Goal: Information Seeking & Learning: Learn about a topic

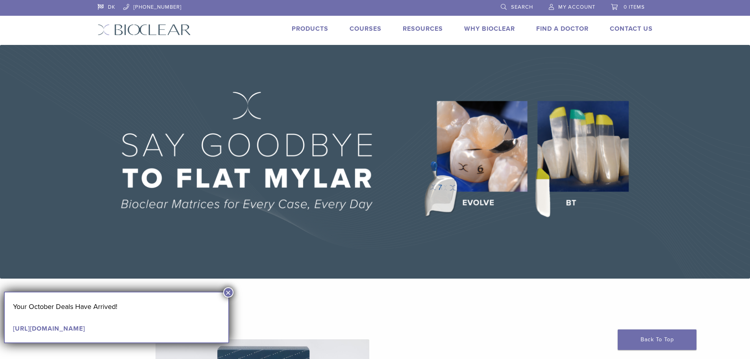
click at [307, 27] on link "Products" at bounding box center [310, 29] width 37 height 8
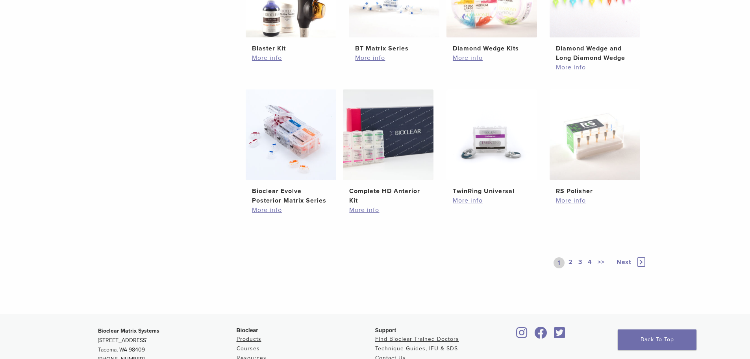
scroll to position [551, 0]
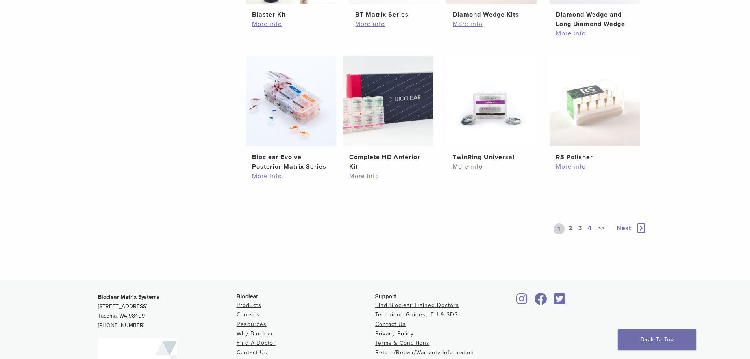
click at [572, 228] on link "2" at bounding box center [570, 228] width 7 height 11
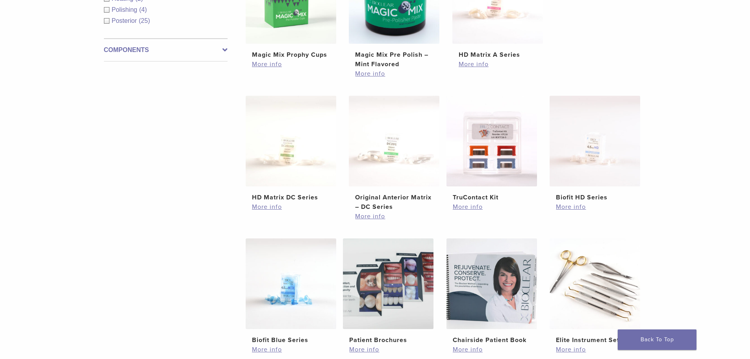
scroll to position [354, 0]
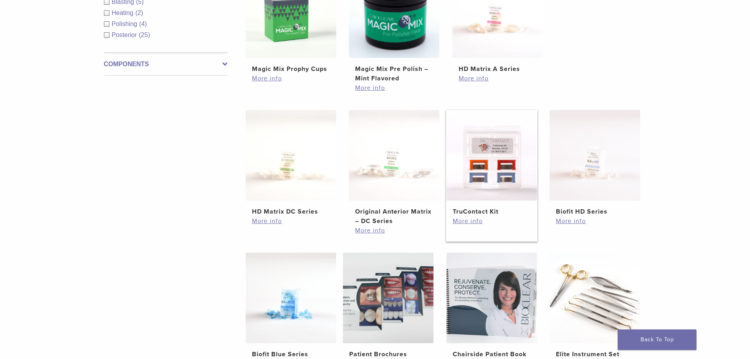
click at [478, 159] on img at bounding box center [491, 155] width 91 height 91
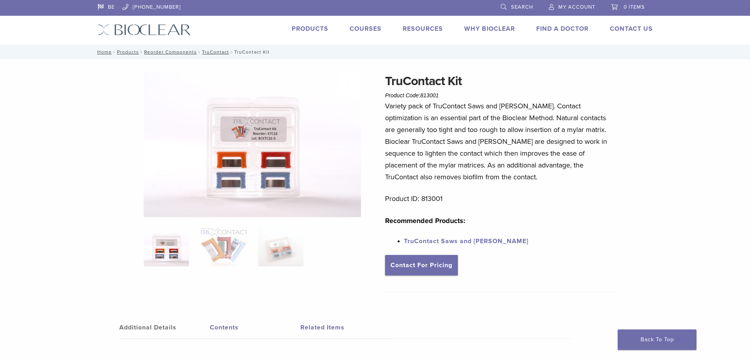
click at [443, 241] on link "TruContact Saws and Sanders" at bounding box center [466, 241] width 124 height 8
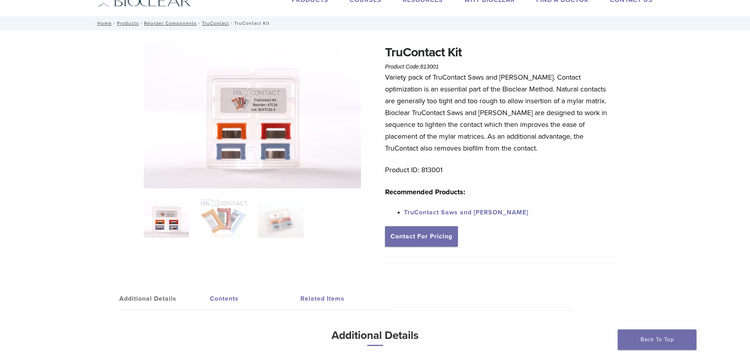
scroll to position [52, 0]
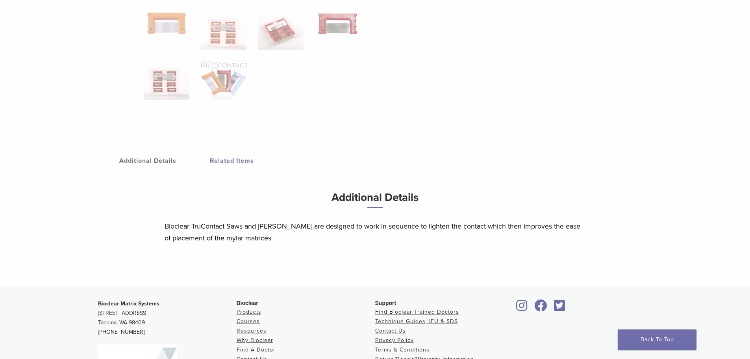
scroll to position [276, 0]
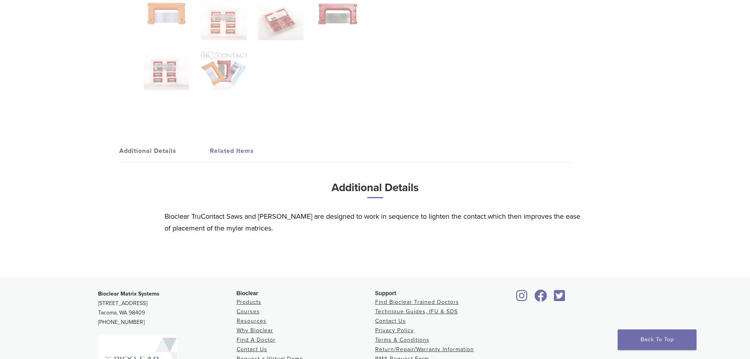
click at [215, 147] on link "Related Items" at bounding box center [255, 151] width 91 height 22
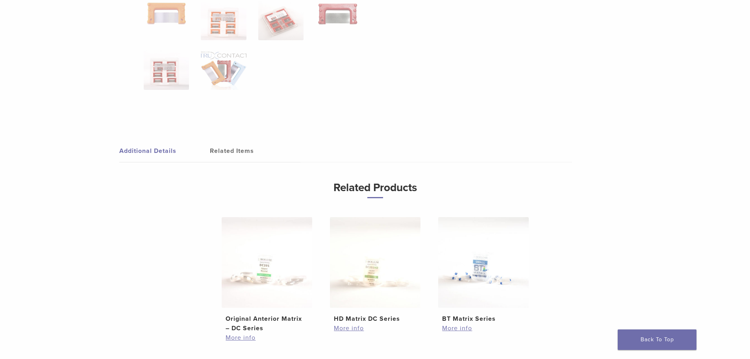
click at [130, 146] on link "Additional Details" at bounding box center [164, 151] width 91 height 22
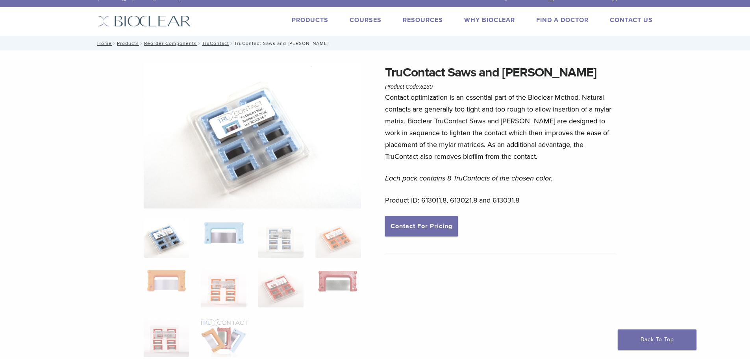
scroll to position [0, 0]
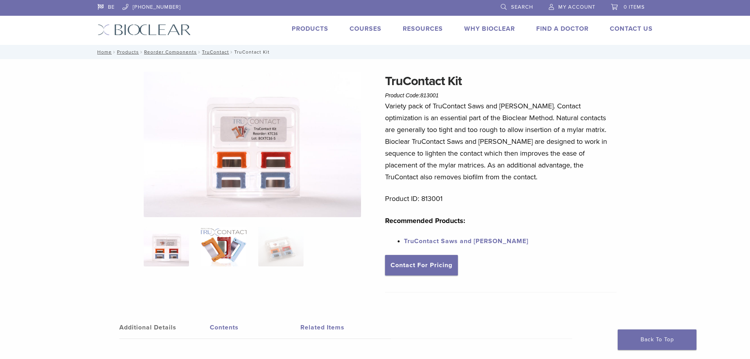
scroll to position [80, 0]
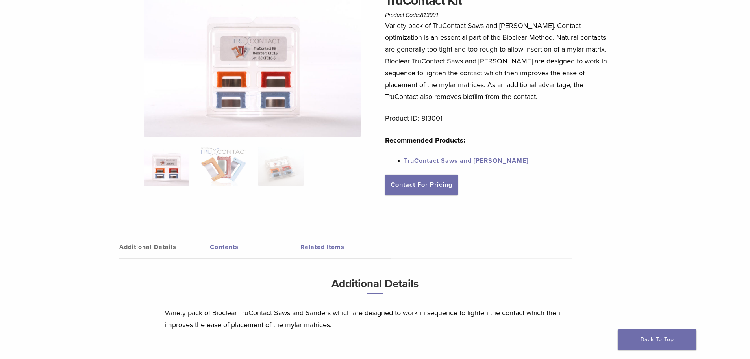
click at [220, 241] on link "Contents" at bounding box center [255, 247] width 91 height 22
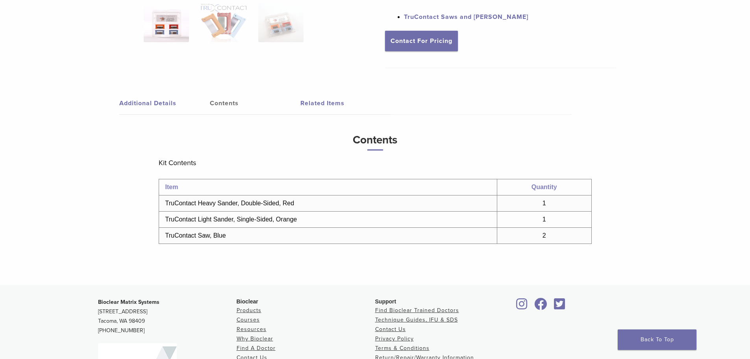
scroll to position [238, 0]
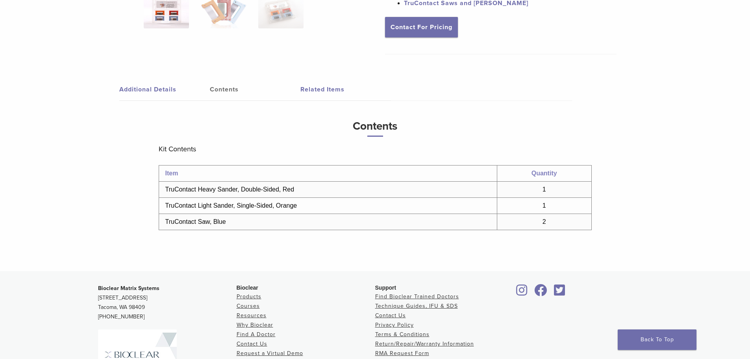
click at [315, 87] on link "Related Items" at bounding box center [345, 89] width 91 height 22
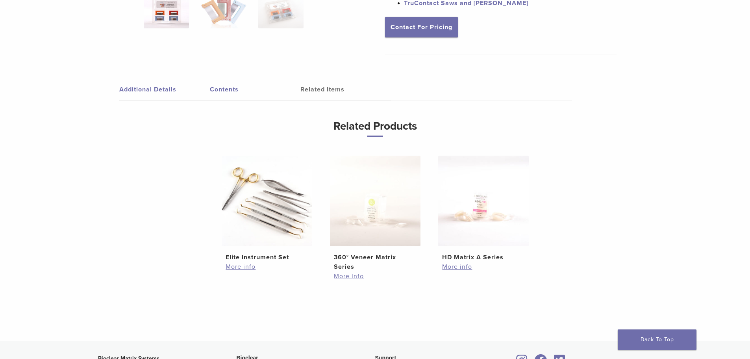
click at [135, 89] on link "Additional Details" at bounding box center [164, 89] width 91 height 22
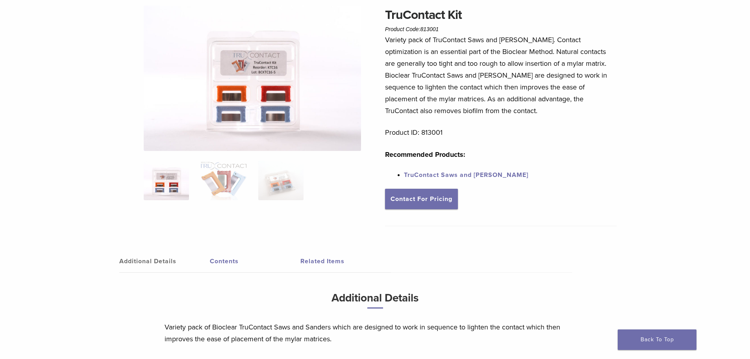
scroll to position [0, 0]
